Goal: Navigation & Orientation: Find specific page/section

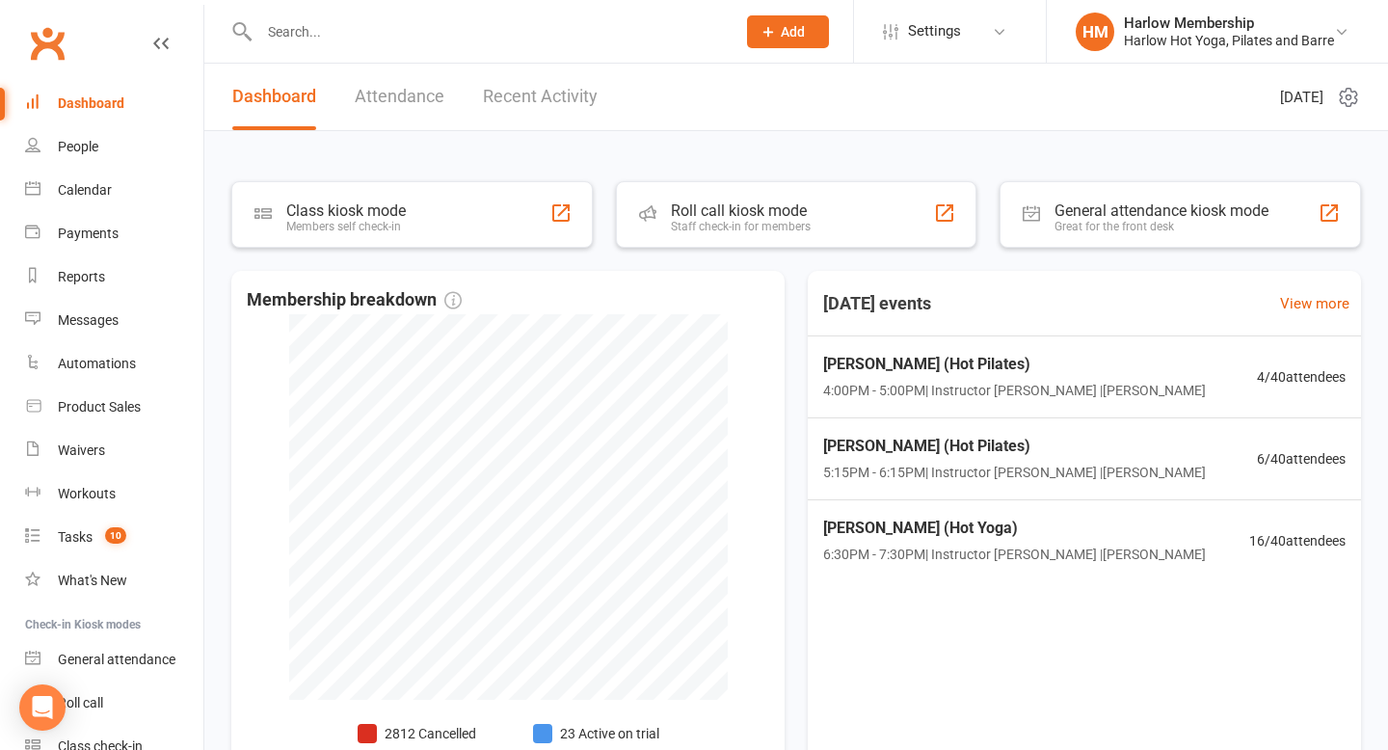
click at [518, 86] on link "Recent Activity" at bounding box center [540, 97] width 115 height 67
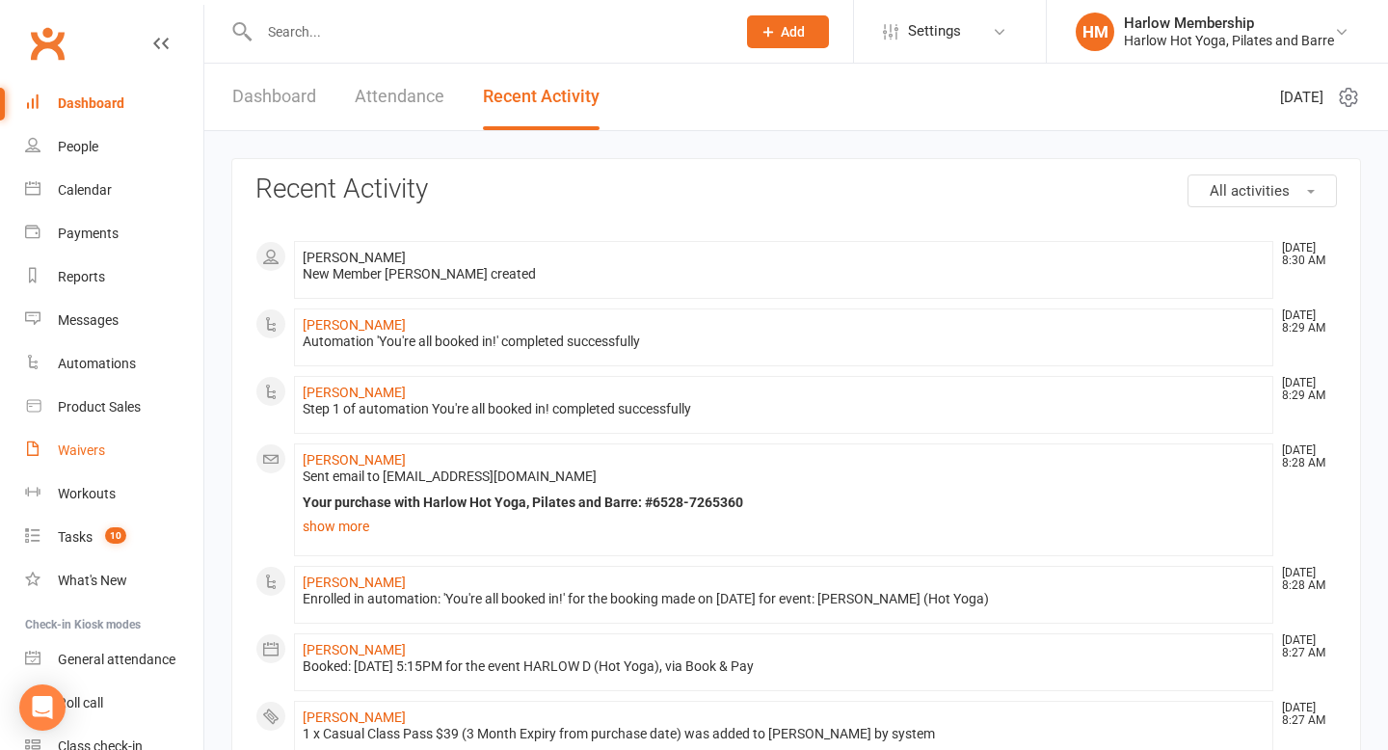
click at [98, 461] on link "Waivers" at bounding box center [114, 450] width 178 height 43
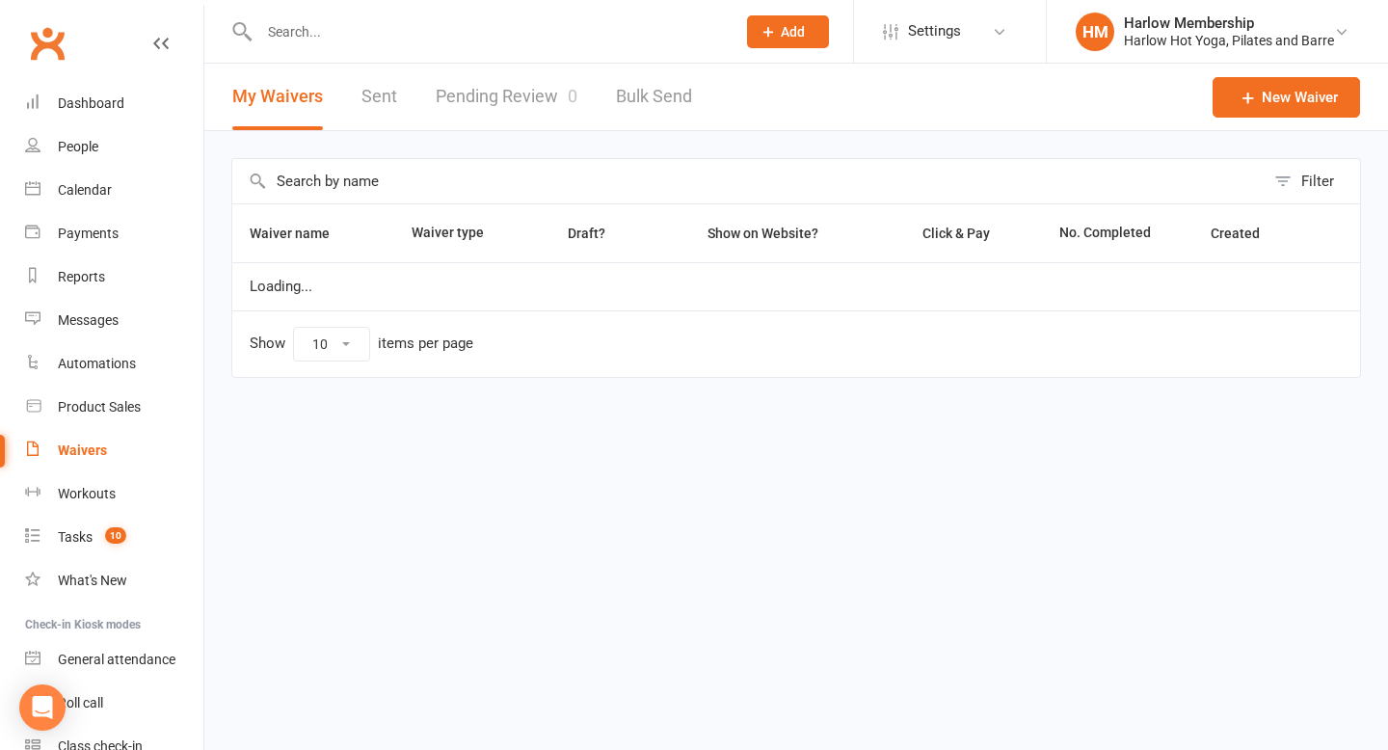
select select "100"
click at [517, 97] on link "Pending Review 0" at bounding box center [507, 97] width 142 height 67
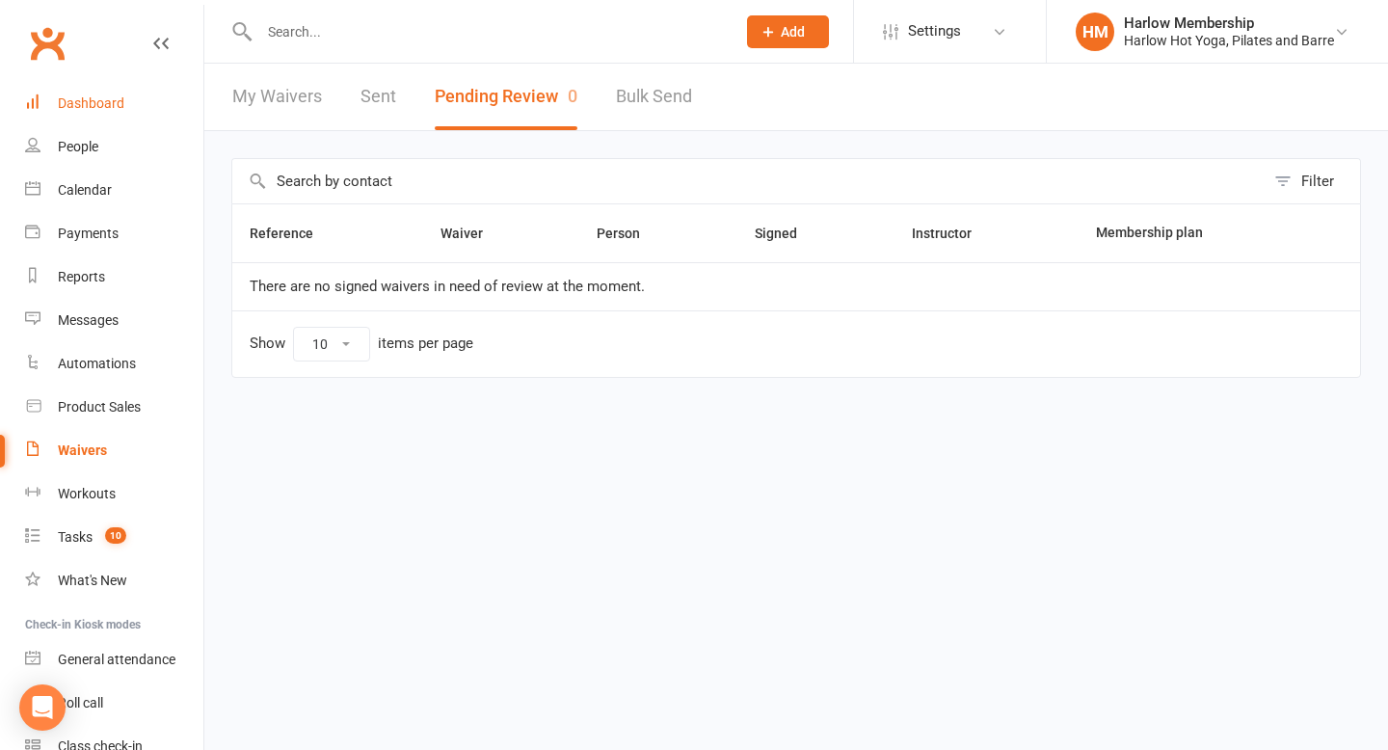
click at [103, 115] on link "Dashboard" at bounding box center [114, 103] width 178 height 43
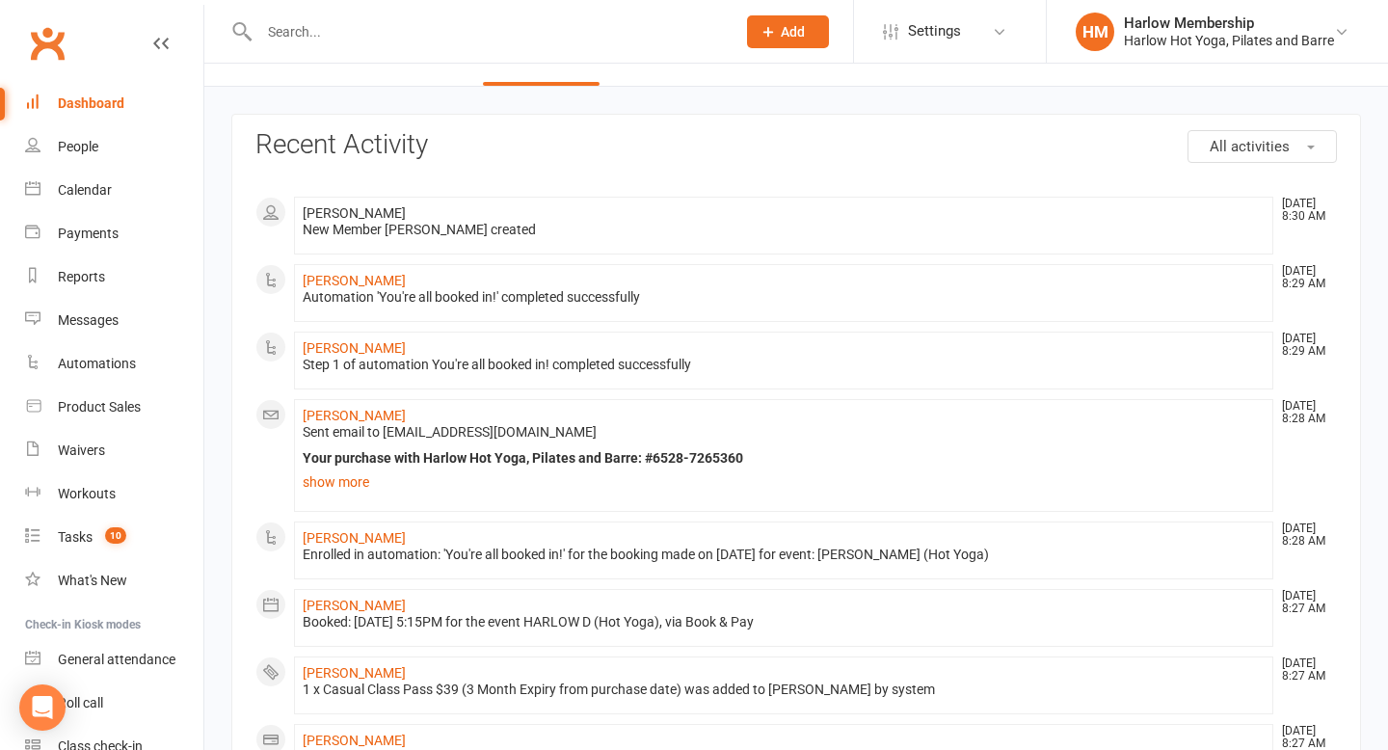
scroll to position [42, 0]
click at [327, 479] on link "show more" at bounding box center [784, 484] width 962 height 27
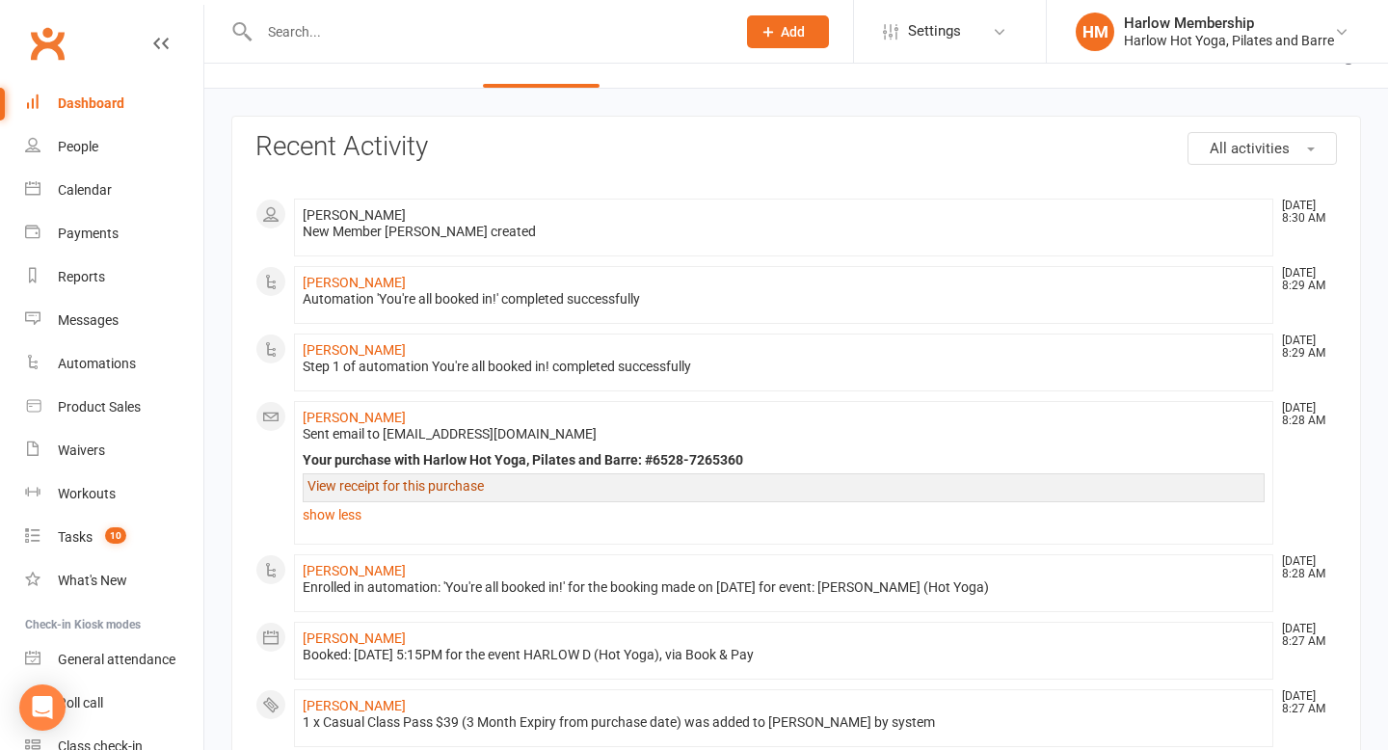
click at [341, 483] on link "View receipt for this purchase" at bounding box center [396, 485] width 176 height 15
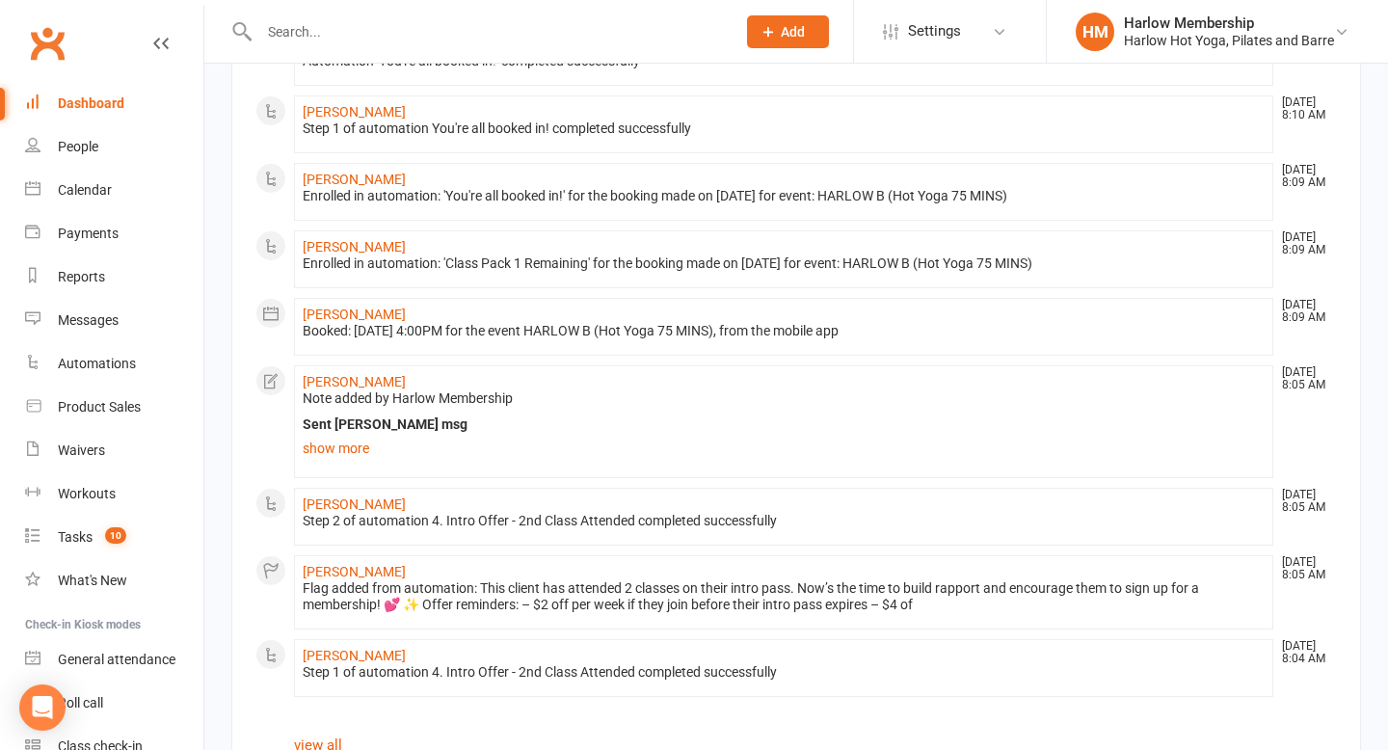
scroll to position [1046, 0]
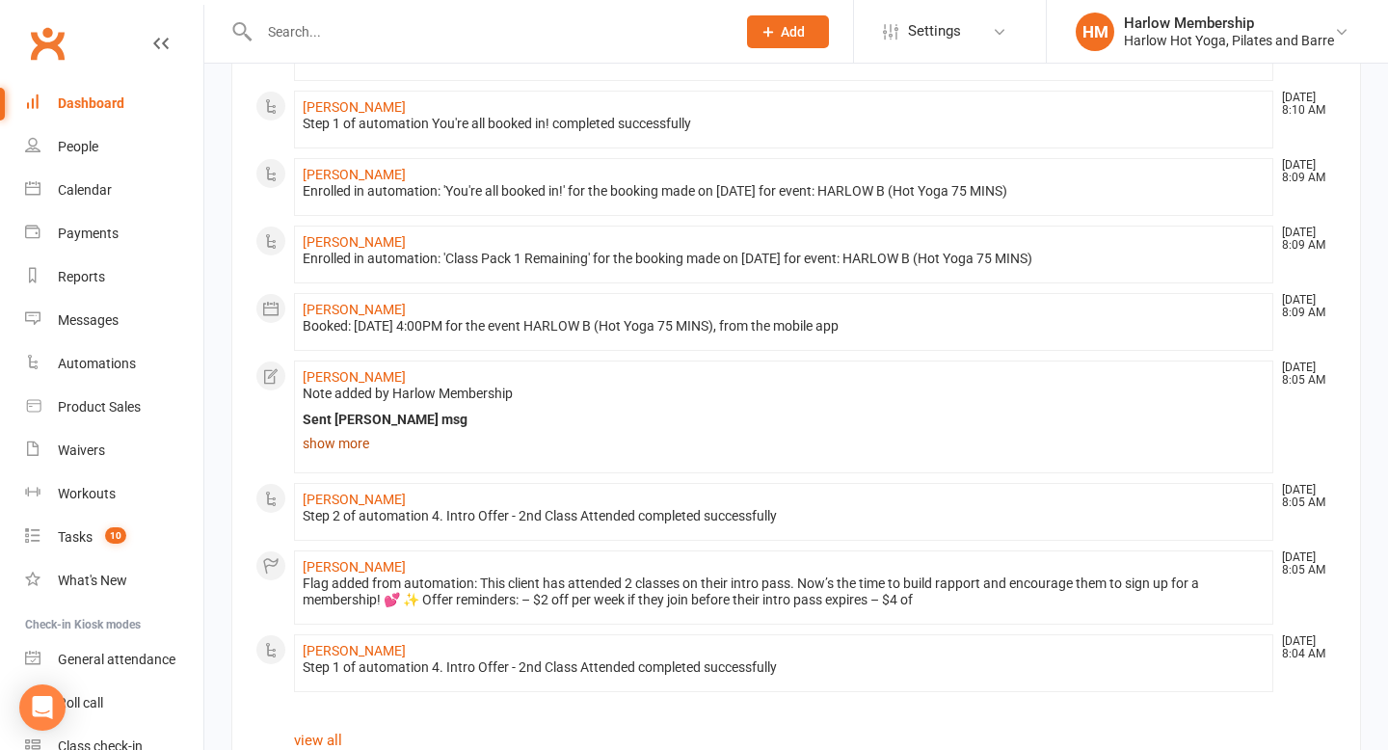
click at [361, 446] on link "show more" at bounding box center [784, 443] width 962 height 27
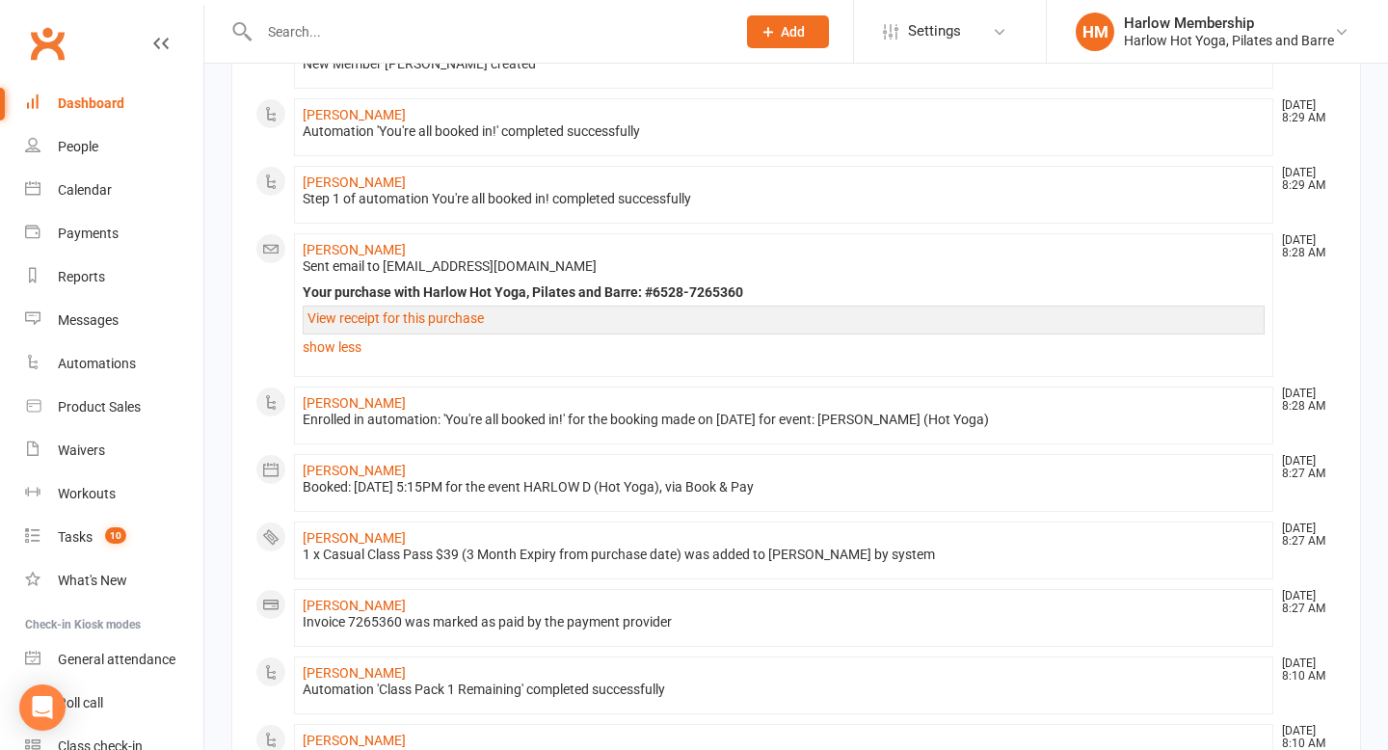
scroll to position [0, 0]
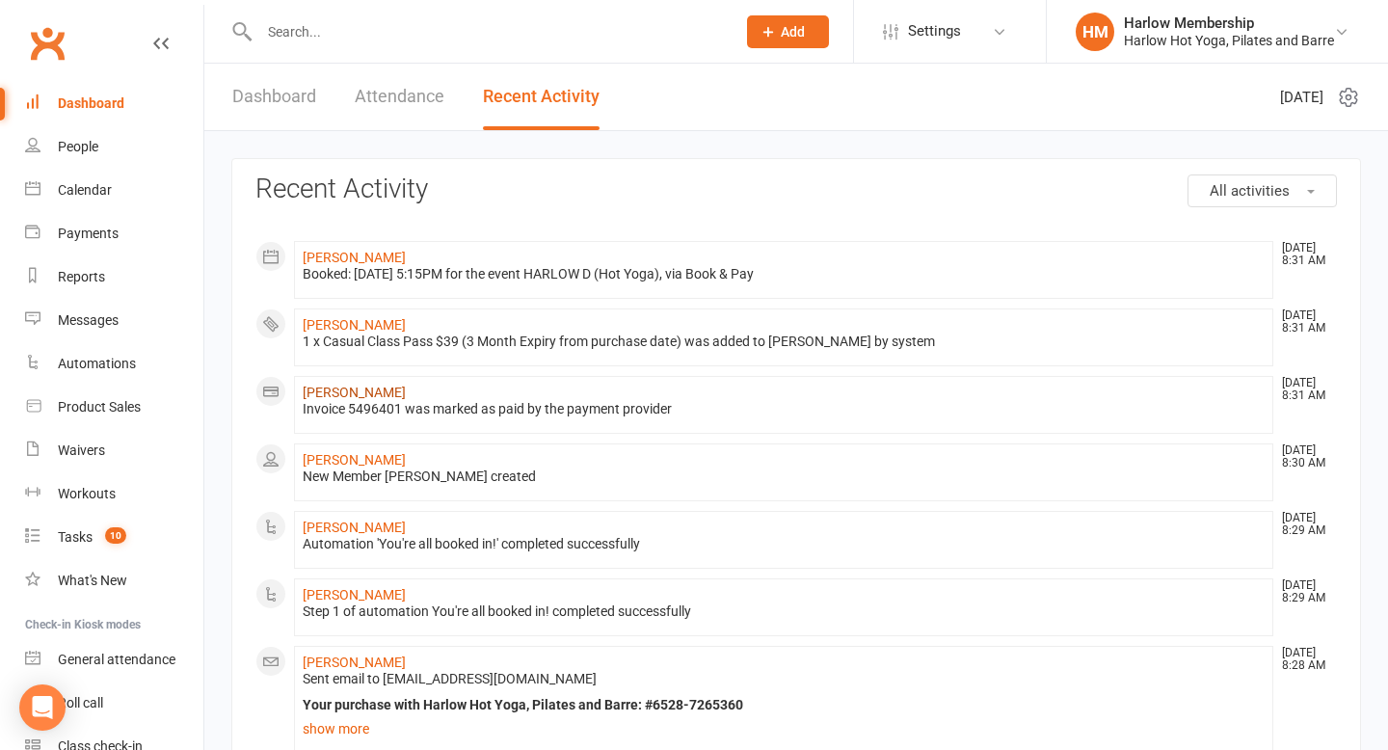
click at [333, 393] on link "[PERSON_NAME]" at bounding box center [354, 392] width 103 height 15
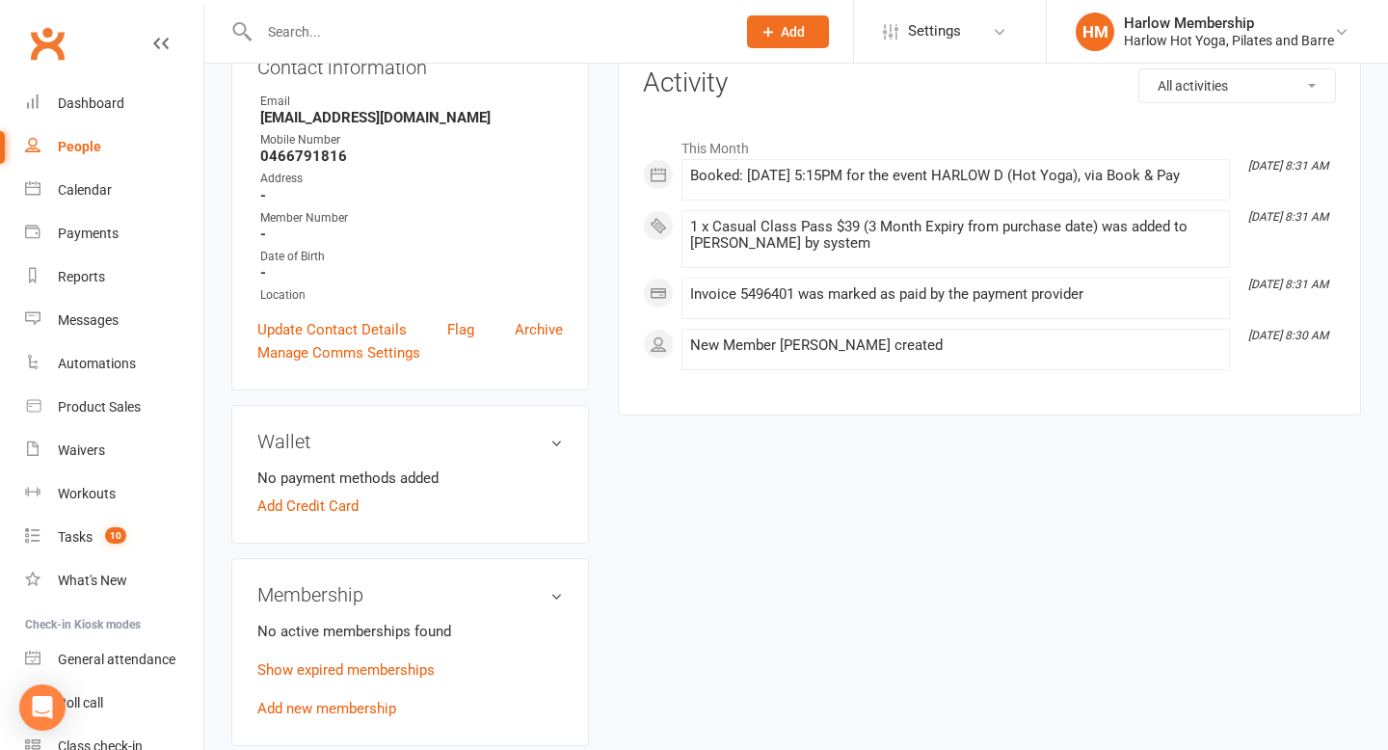
scroll to position [242, 0]
click at [421, 674] on link "Show expired memberships" at bounding box center [345, 668] width 177 height 17
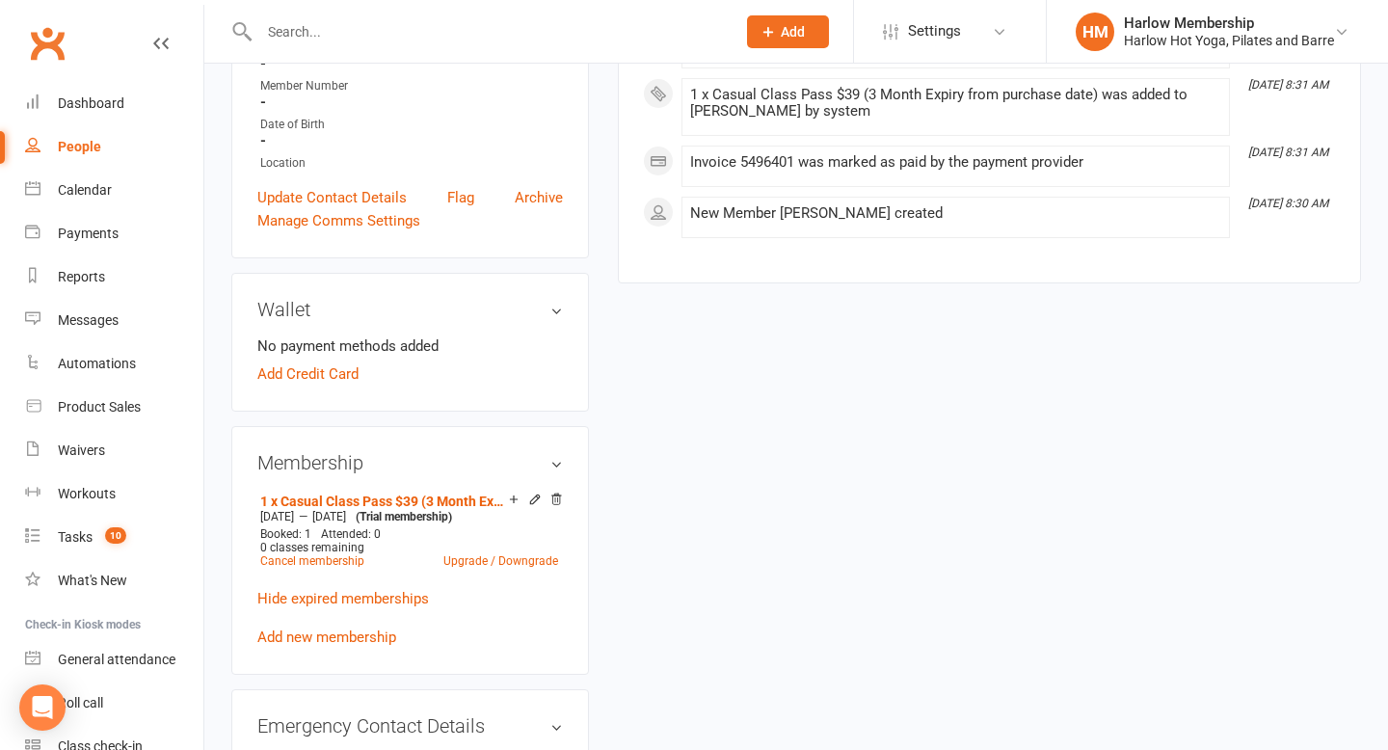
scroll to position [0, 0]
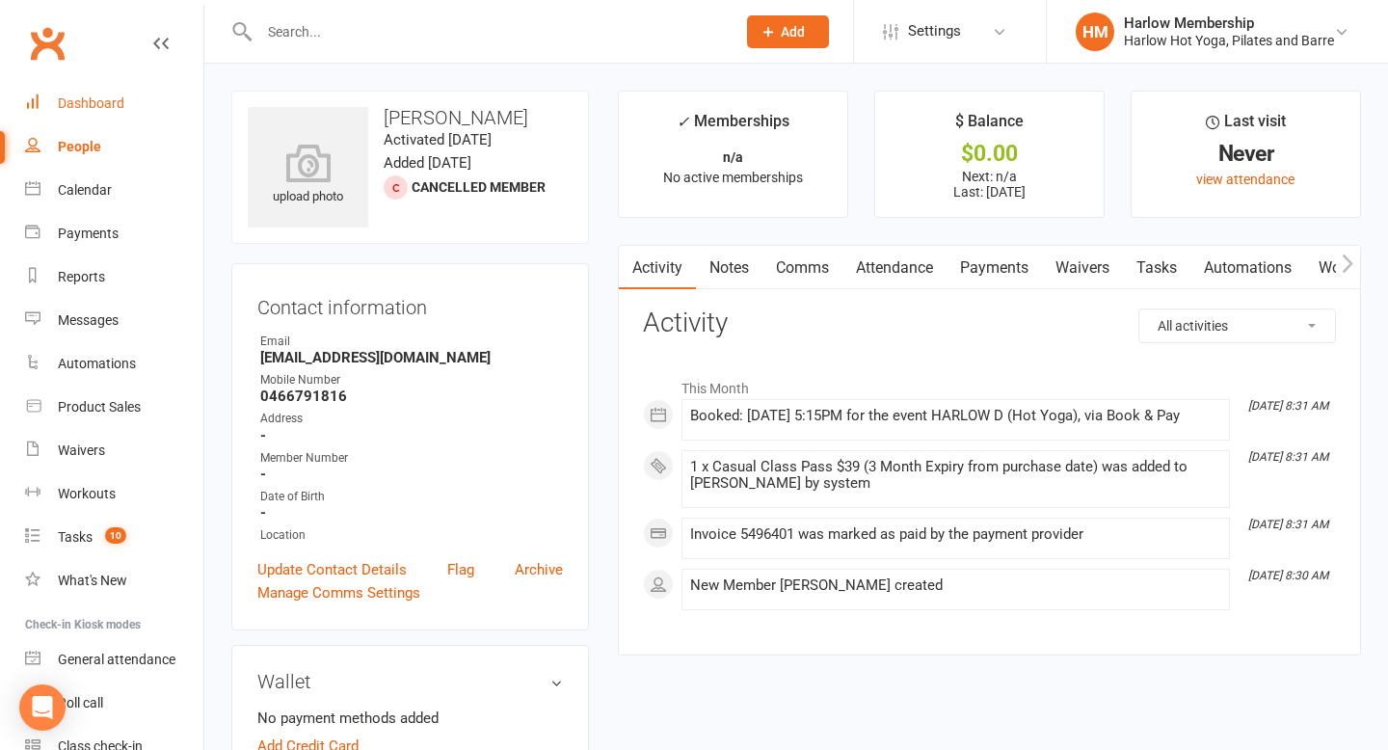
click at [102, 102] on div "Dashboard" at bounding box center [91, 102] width 67 height 15
